Goal: Navigation & Orientation: Go to known website

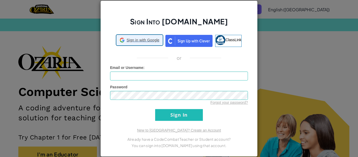
click at [144, 39] on span "Sign in with Google" at bounding box center [143, 40] width 33 height 5
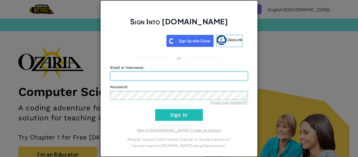
click at [117, 77] on input "Email or Username :" at bounding box center [179, 76] width 138 height 9
click at [158, 74] on input "Email or Username :" at bounding box center [179, 76] width 138 height 9
click at [175, 70] on div "Email or Username :" at bounding box center [179, 72] width 138 height 15
click at [175, 73] on input "Email or Username :" at bounding box center [179, 76] width 138 height 9
type input "[EMAIL_ADDRESS][DOMAIN_NAME]"
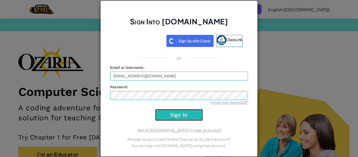
click at [167, 112] on input "Sign In" at bounding box center [179, 115] width 48 height 12
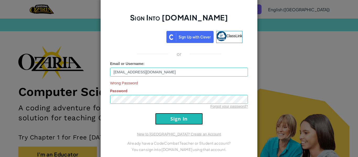
click at [176, 121] on input "Sign In" at bounding box center [179, 119] width 48 height 12
